Goal: Task Accomplishment & Management: Complete application form

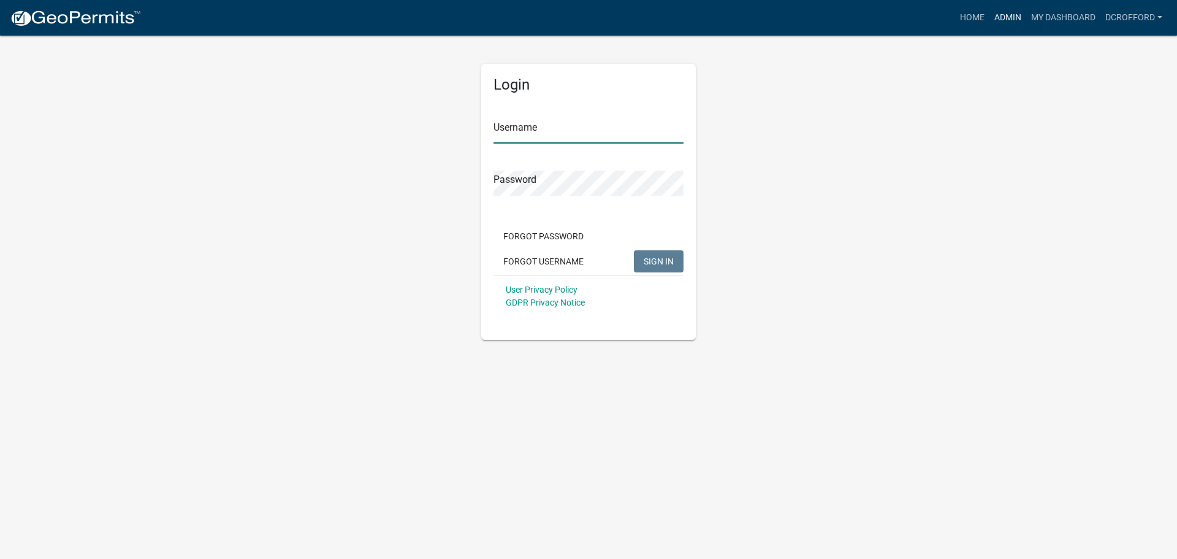
type input "dcrofford"
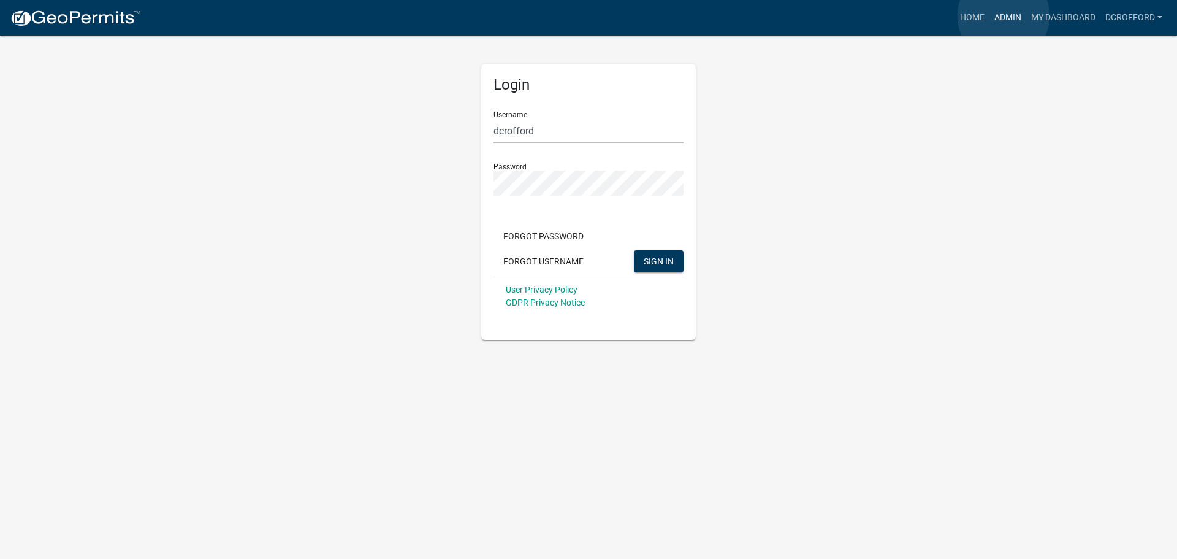
click at [1004, 16] on link "Admin" at bounding box center [1008, 17] width 37 height 23
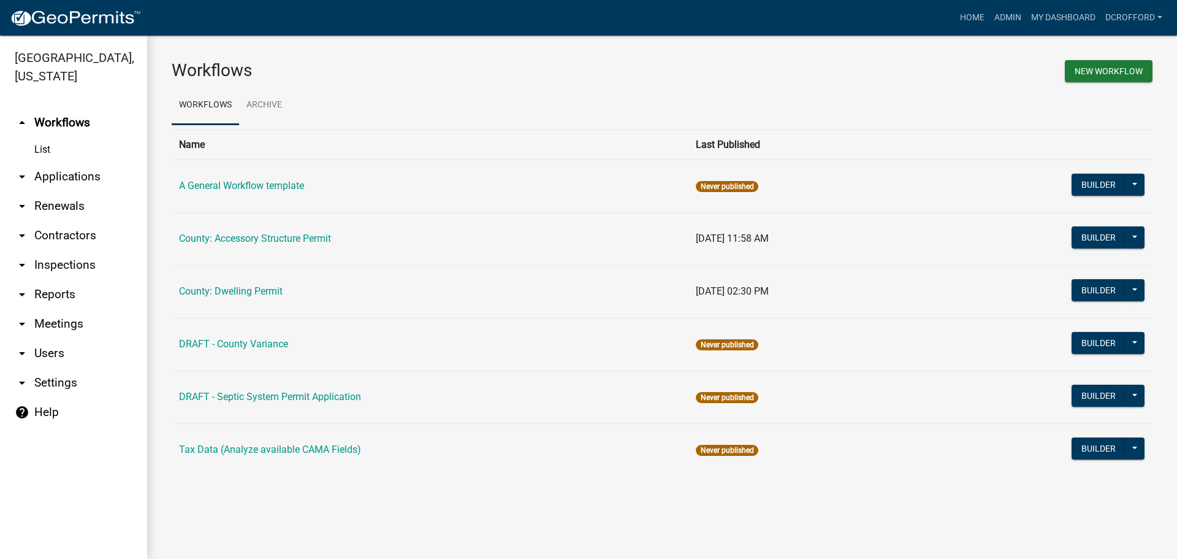
click at [86, 180] on link "arrow_drop_down Applications" at bounding box center [73, 176] width 147 height 29
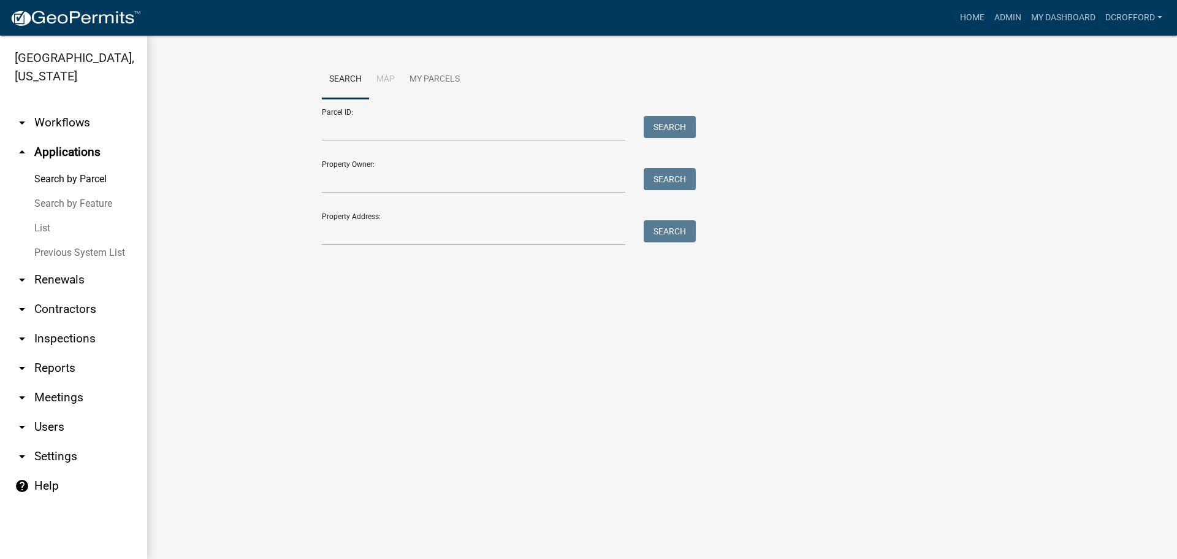
click at [50, 227] on link "List" at bounding box center [73, 228] width 147 height 25
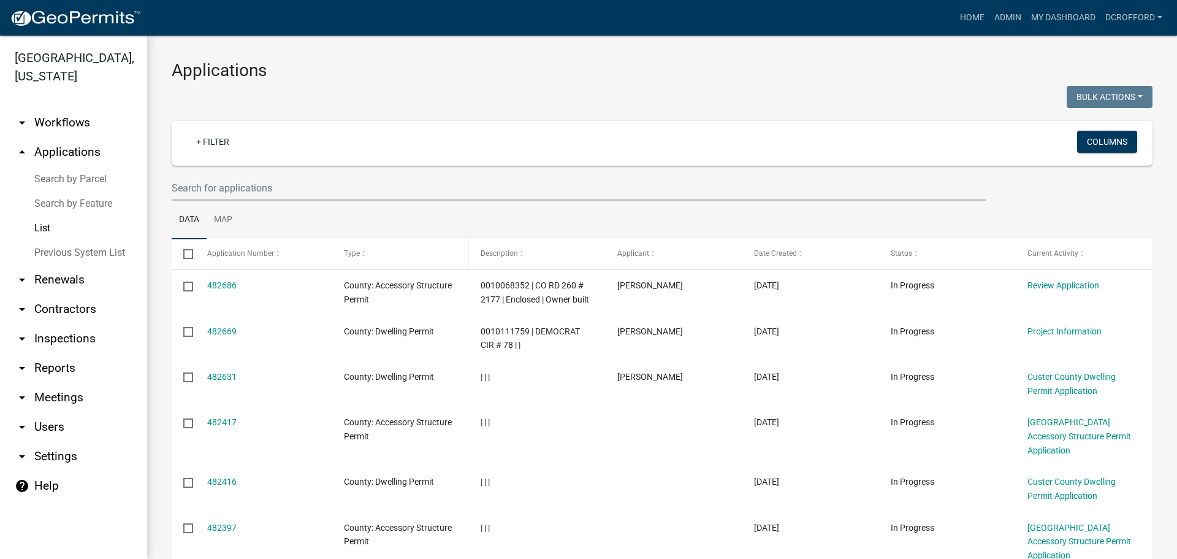
click at [353, 257] on span "Type" at bounding box center [352, 253] width 16 height 9
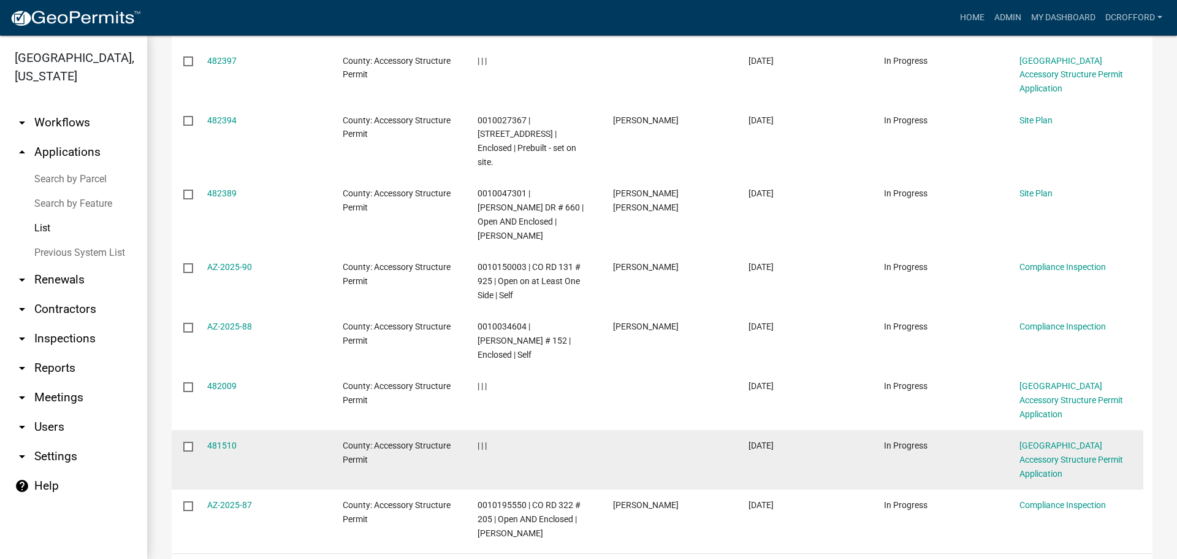
scroll to position [334, 0]
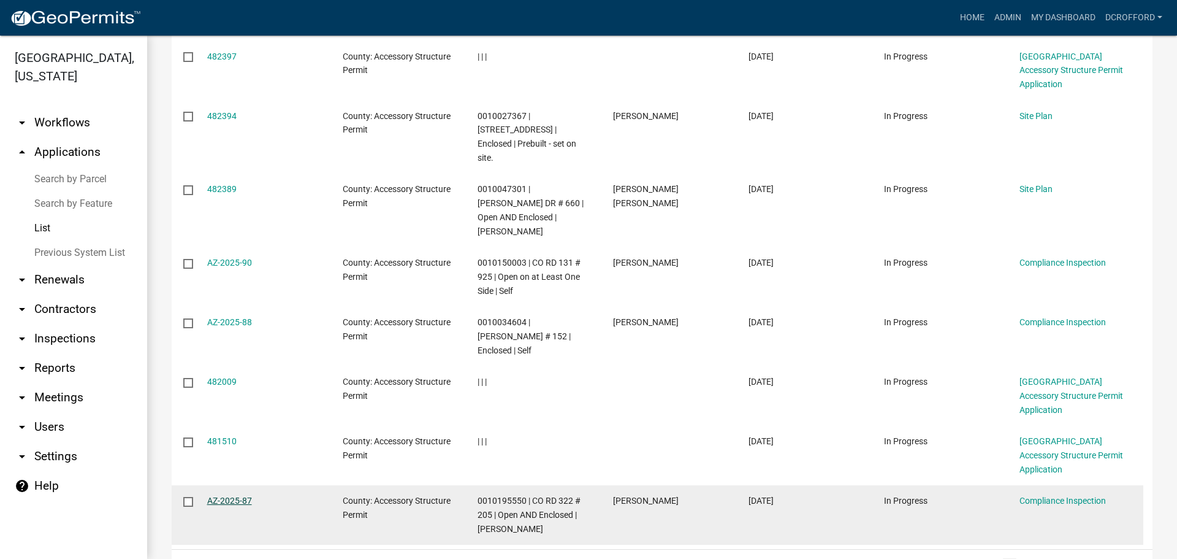
click at [228, 495] on link "AZ-2025-87" at bounding box center [229, 500] width 45 height 10
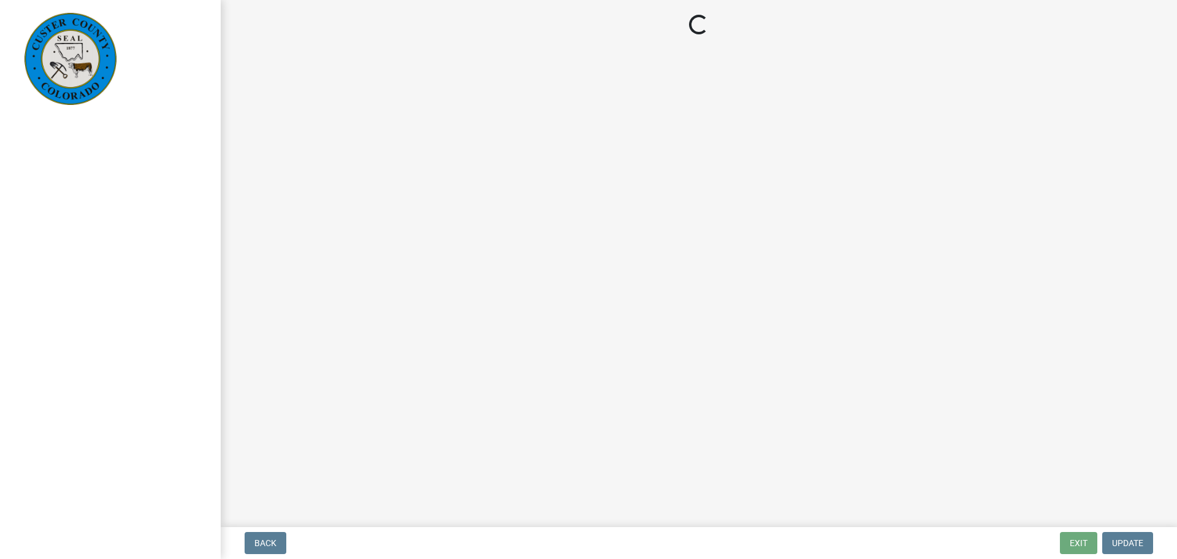
select select "cd09b013-b94f-4524-a046-a3f04ce1867e"
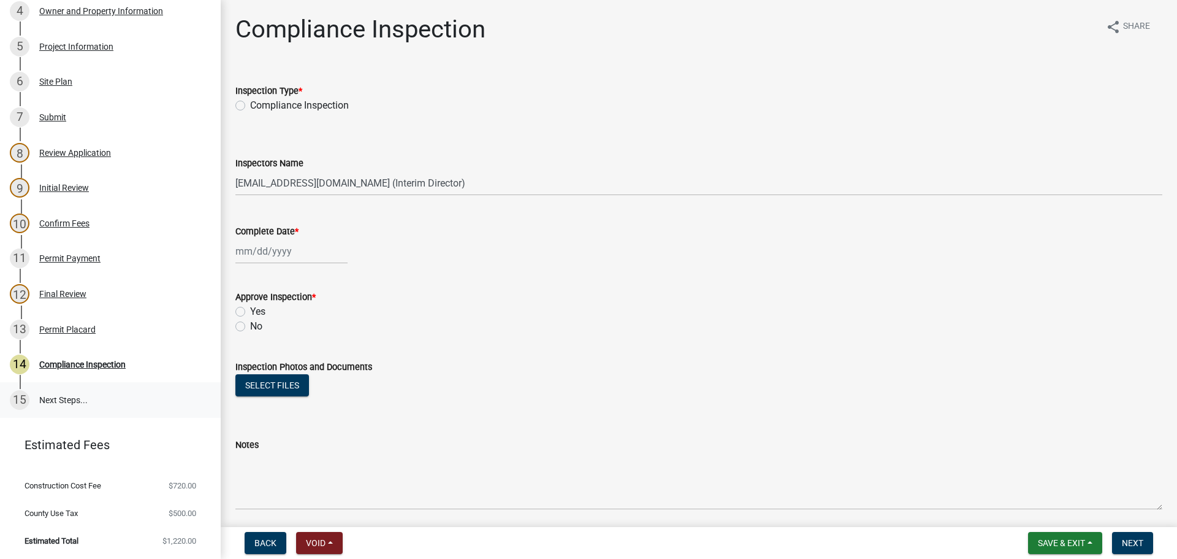
scroll to position [350, 0]
click at [66, 331] on div "Permit Placard" at bounding box center [67, 328] width 56 height 9
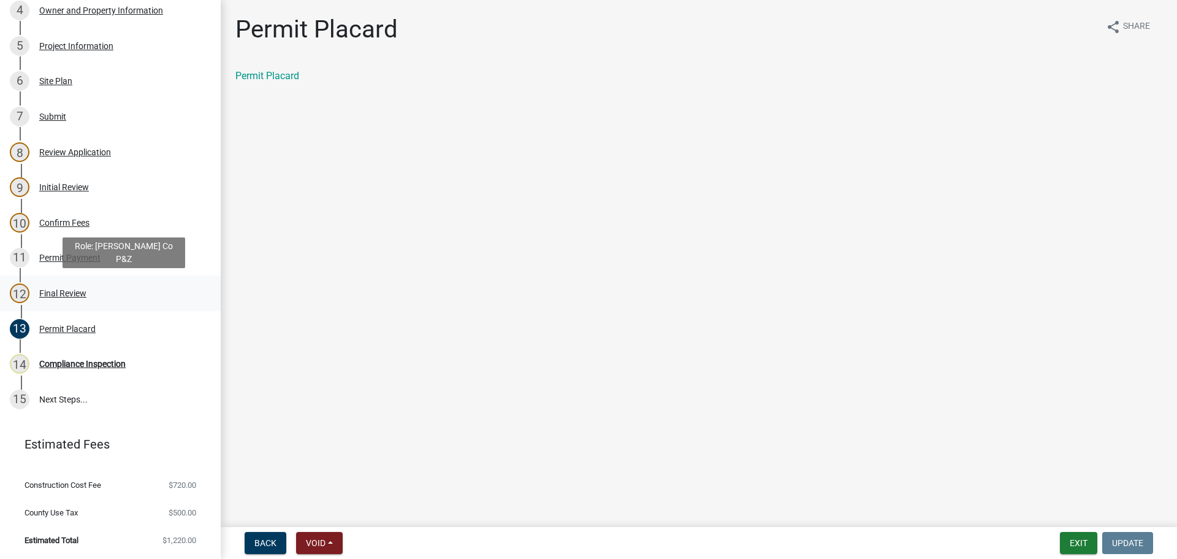
click at [61, 298] on div "12 Final Review" at bounding box center [105, 293] width 191 height 20
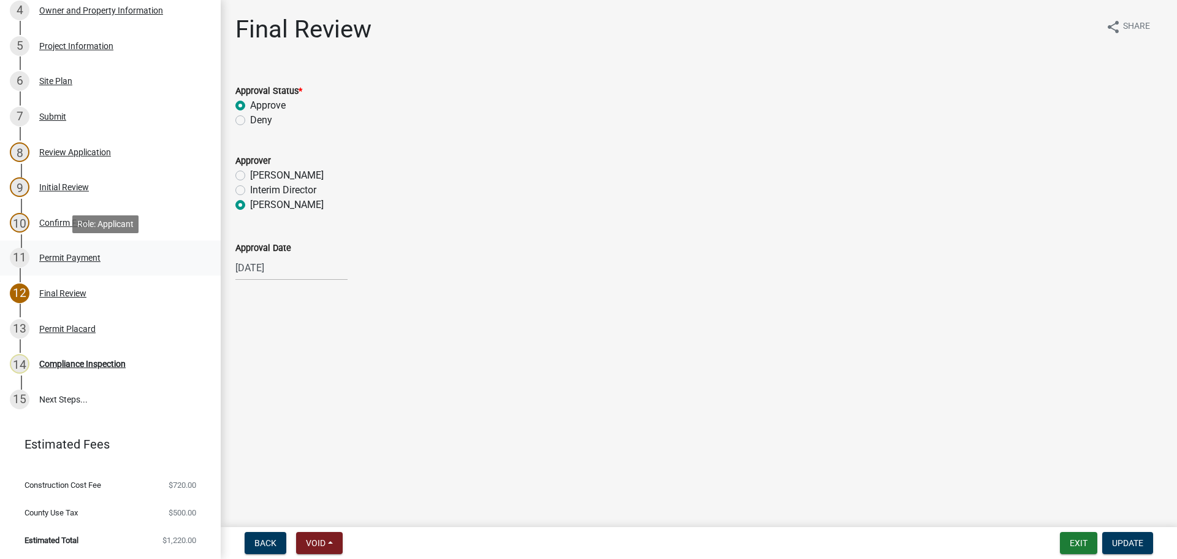
click at [50, 253] on div "Permit Payment" at bounding box center [69, 257] width 61 height 9
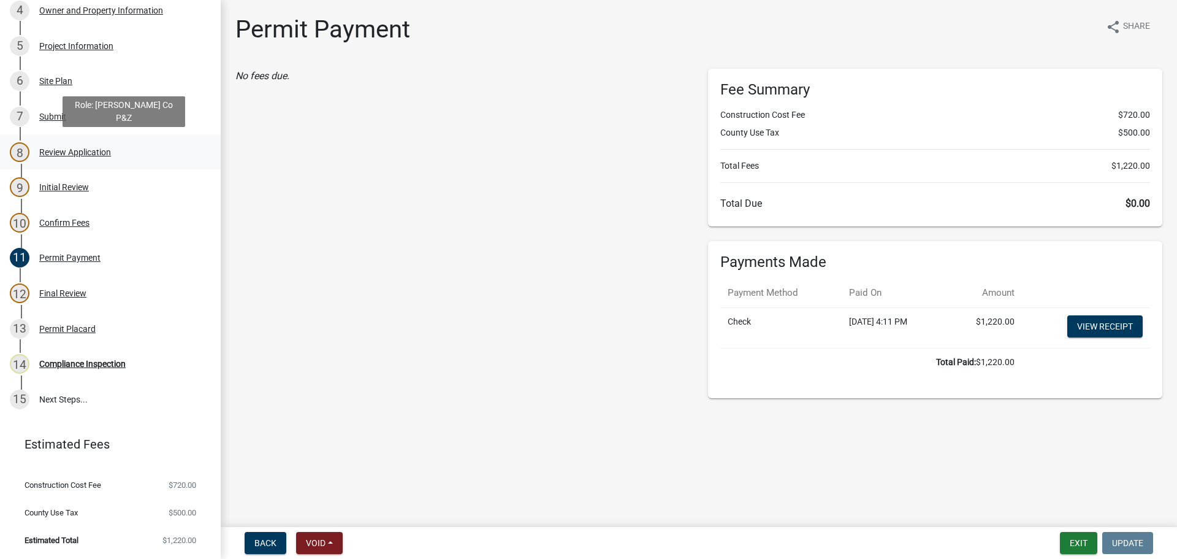
click at [59, 156] on div "Review Application" at bounding box center [75, 152] width 72 height 9
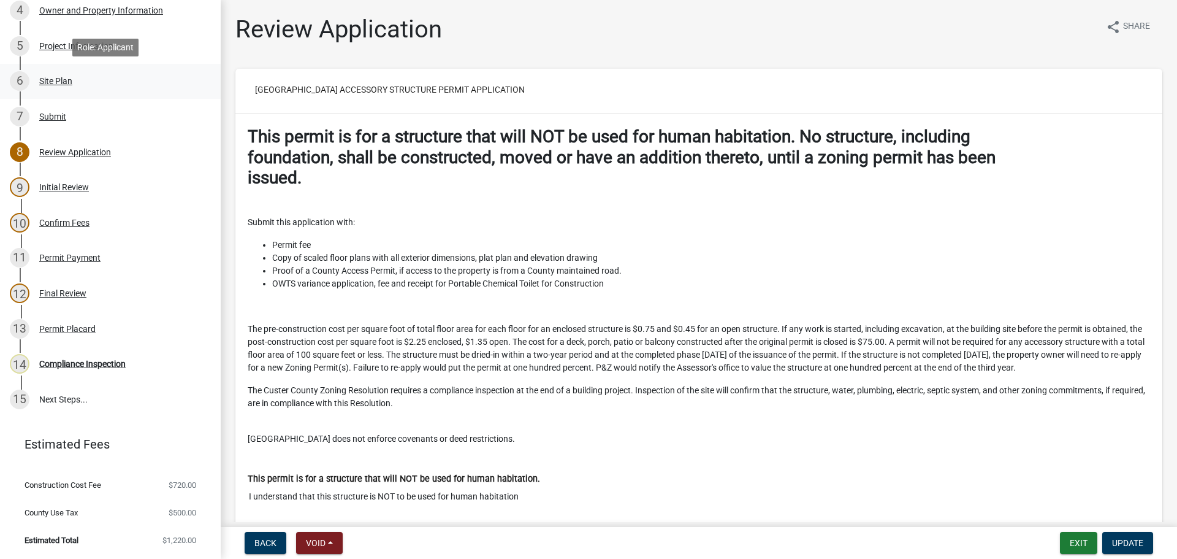
click at [46, 92] on link "6 Site Plan" at bounding box center [110, 82] width 221 height 36
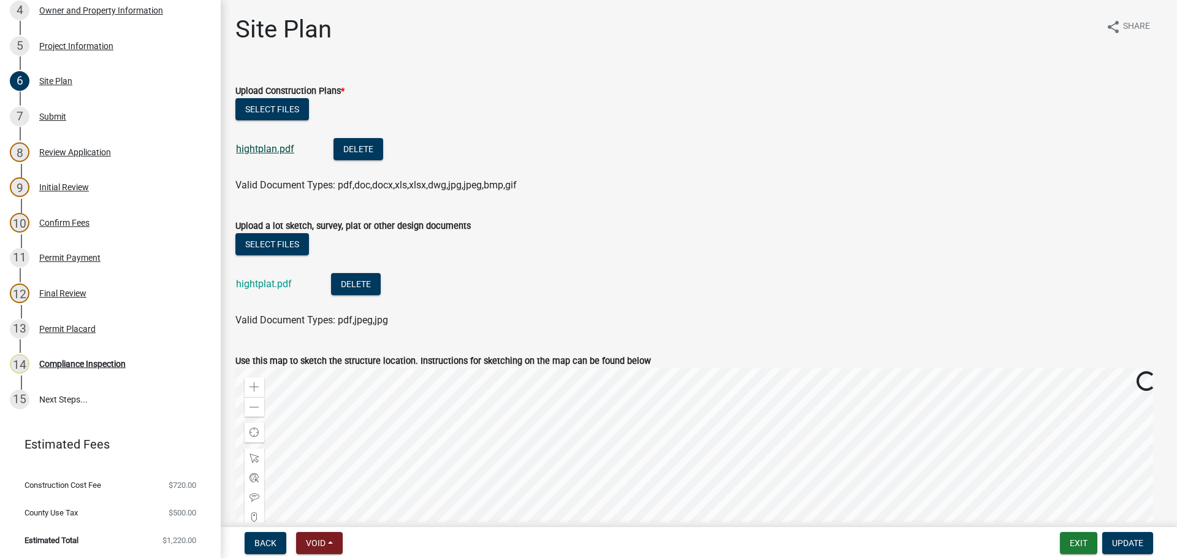
click at [267, 148] on link "hightplan.pdf" at bounding box center [265, 149] width 58 height 12
click at [271, 281] on link "hightplat.pdf" at bounding box center [264, 284] width 56 height 12
click at [269, 151] on link "hightplan.pdf" at bounding box center [265, 149] width 58 height 12
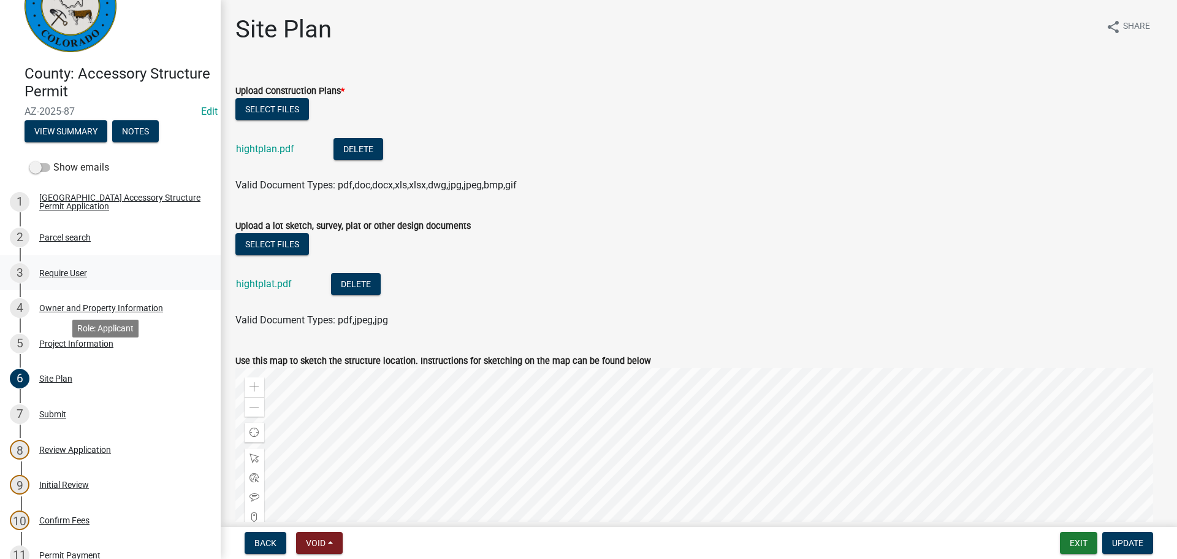
scroll to position [0, 0]
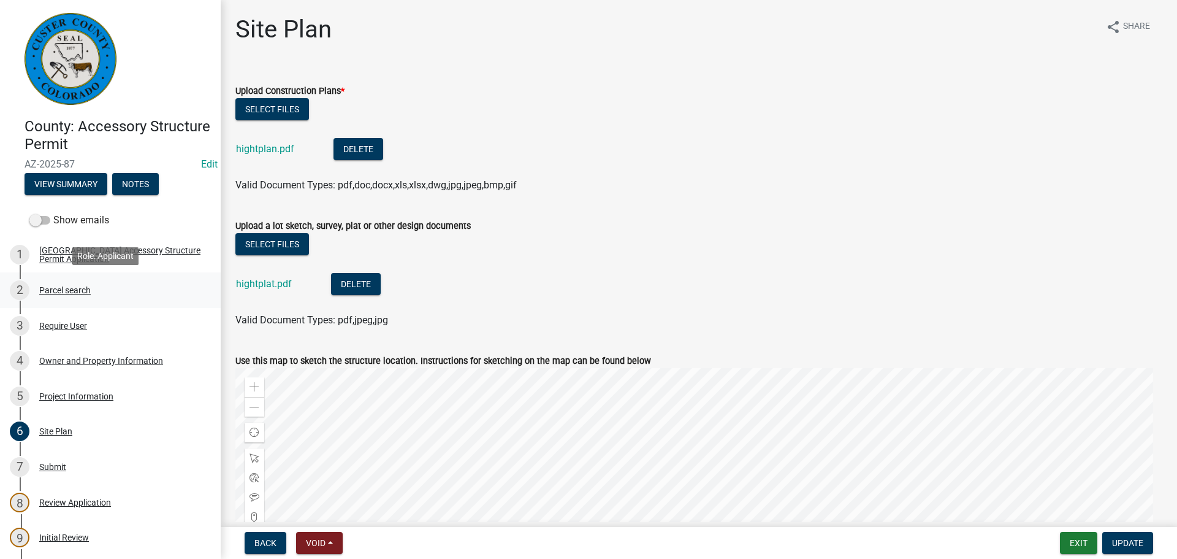
click at [71, 288] on div "Parcel search" at bounding box center [65, 290] width 52 height 9
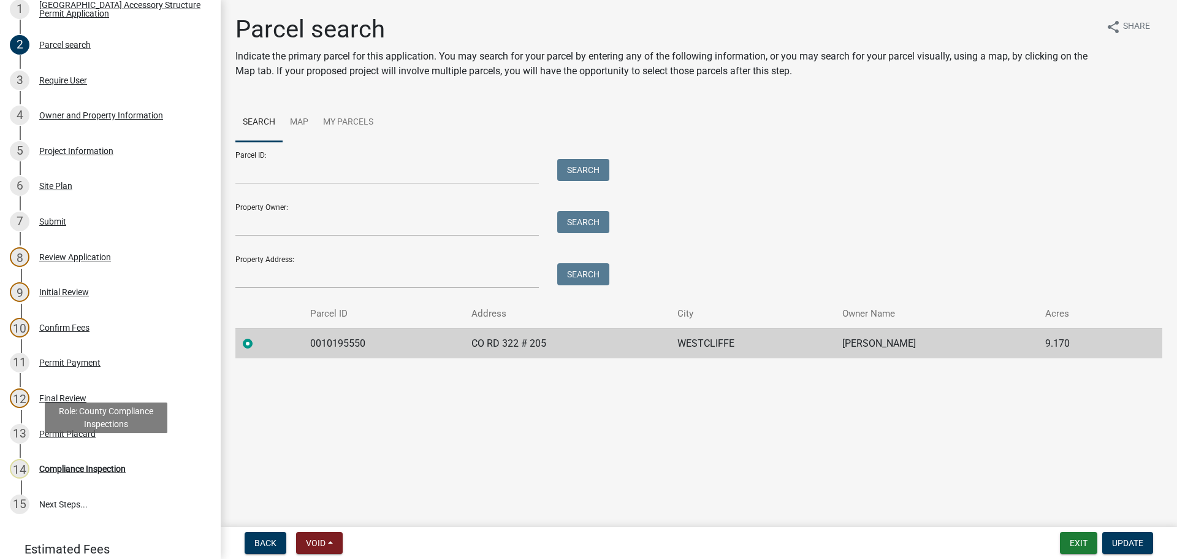
scroll to position [350, 0]
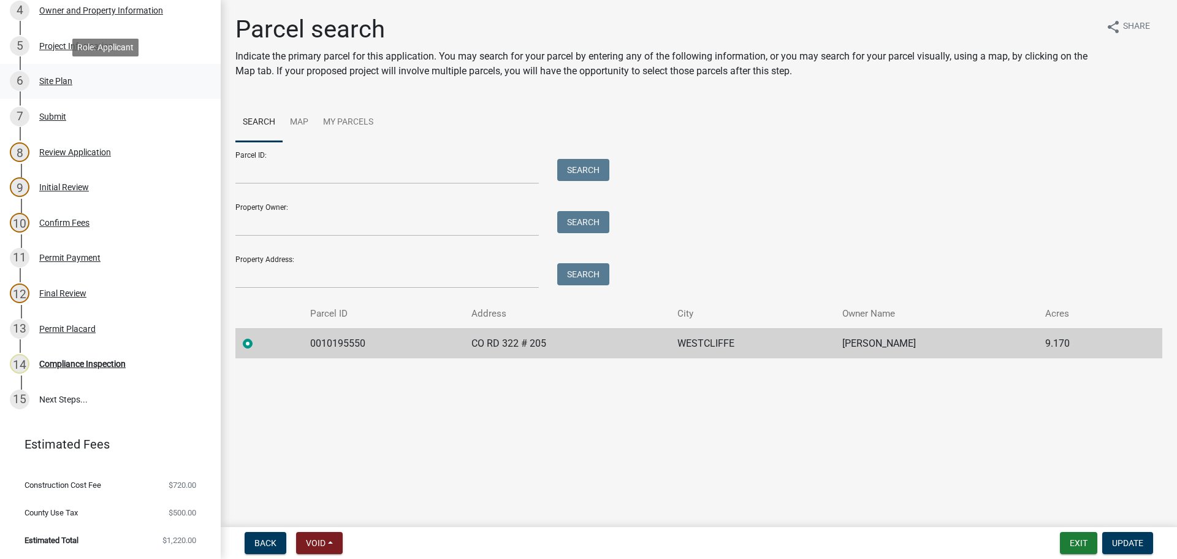
click at [50, 77] on div "Site Plan" at bounding box center [55, 81] width 33 height 9
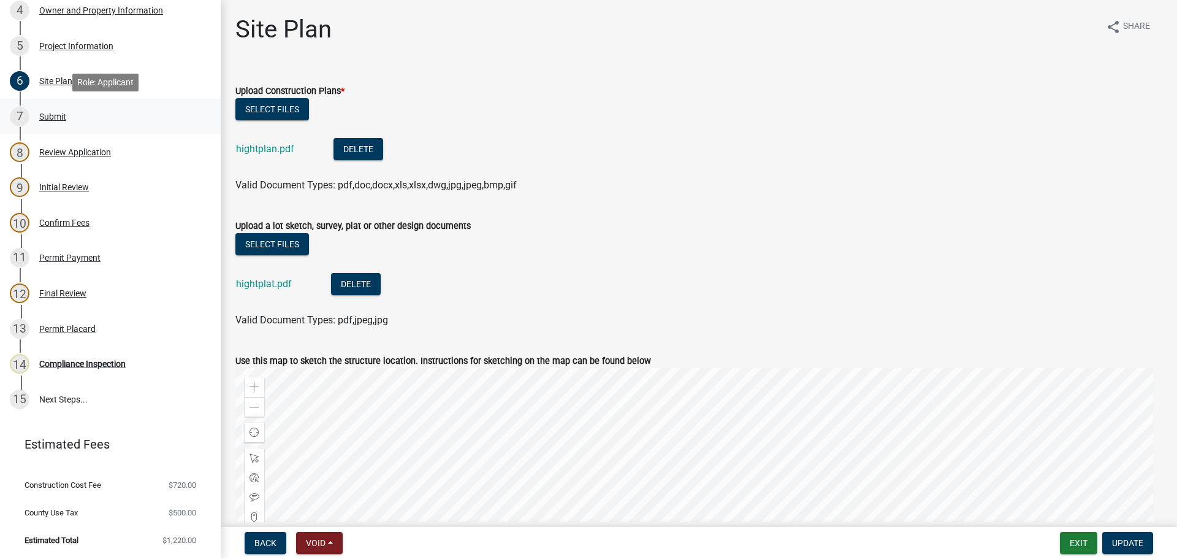
click at [55, 113] on div "Submit" at bounding box center [52, 116] width 27 height 9
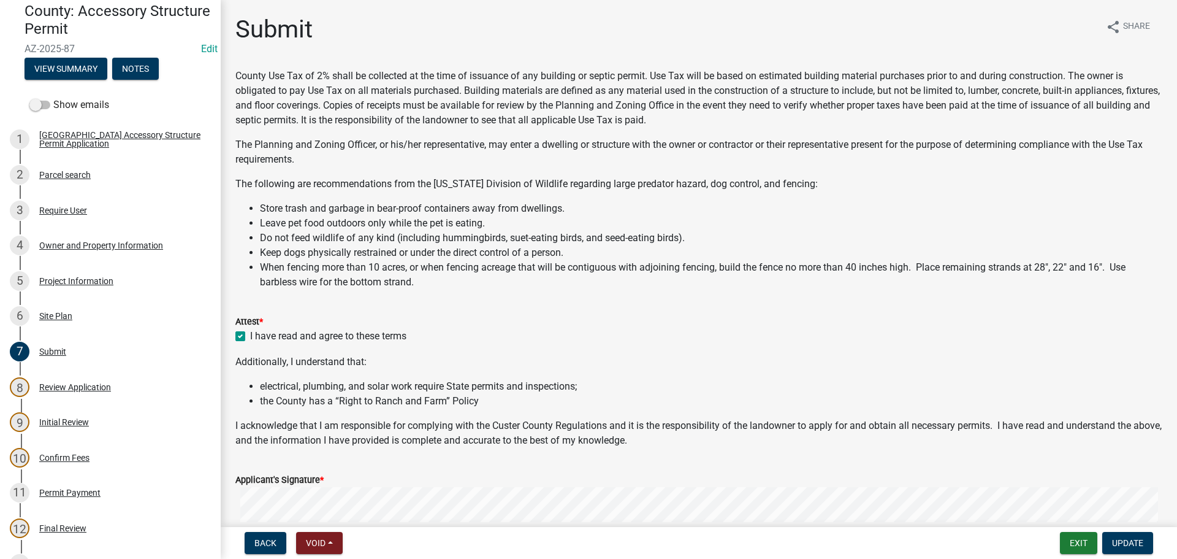
scroll to position [105, 0]
